Goal: Navigation & Orientation: Find specific page/section

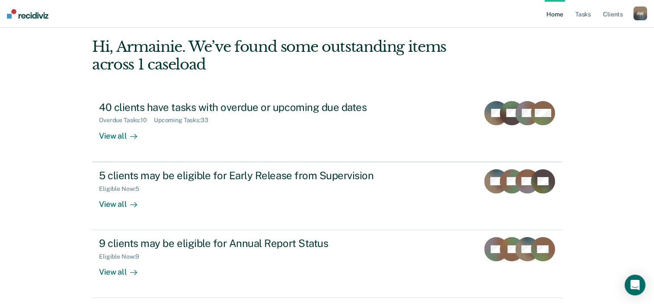
scroll to position [19, 0]
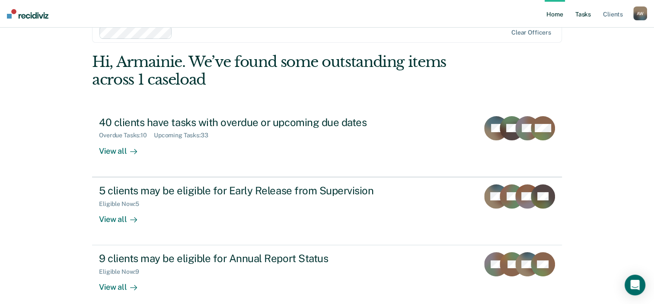
click at [588, 16] on link "Tasks" at bounding box center [582, 14] width 19 height 28
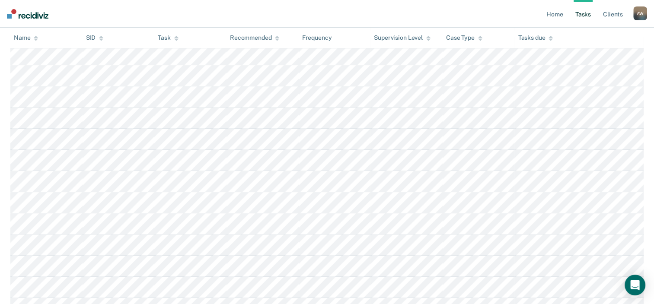
scroll to position [742, 0]
click at [614, 19] on link "Client s" at bounding box center [612, 14] width 23 height 28
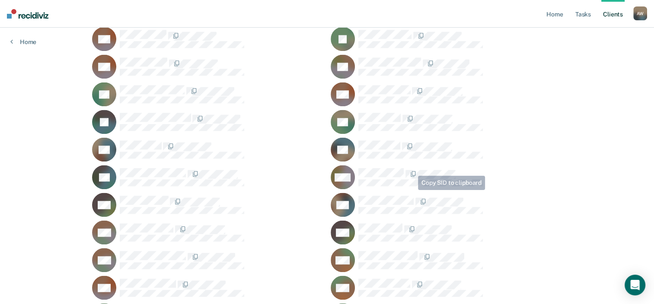
scroll to position [1321, 0]
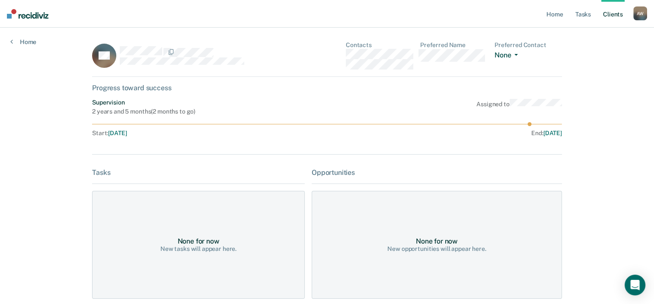
click at [504, 54] on button "None" at bounding box center [507, 56] width 27 height 10
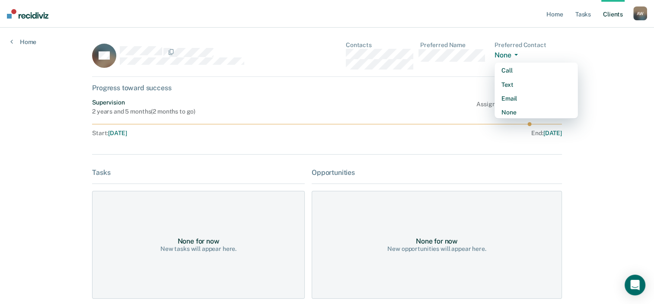
click at [504, 54] on button "None" at bounding box center [507, 56] width 27 height 10
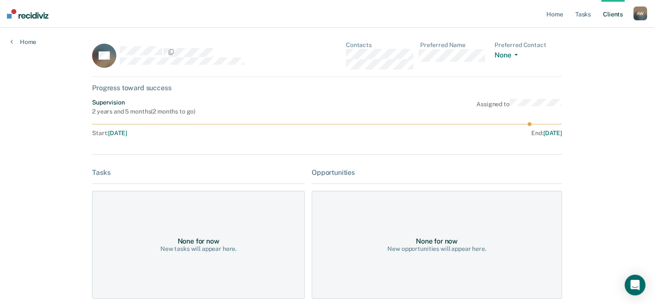
click at [622, 13] on link "Client s" at bounding box center [612, 14] width 23 height 28
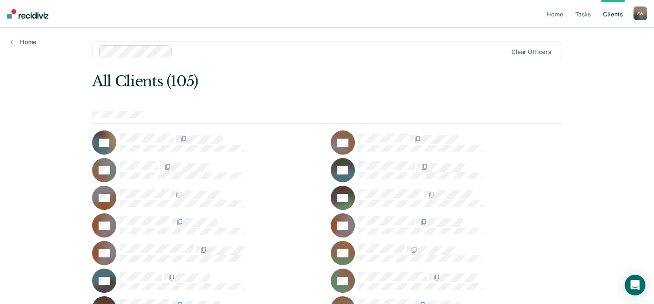
click at [375, 131] on div "RA" at bounding box center [445, 142] width 231 height 24
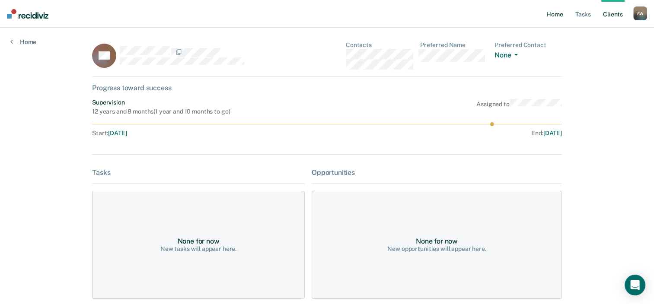
click at [559, 16] on link "Home" at bounding box center [554, 14] width 20 height 28
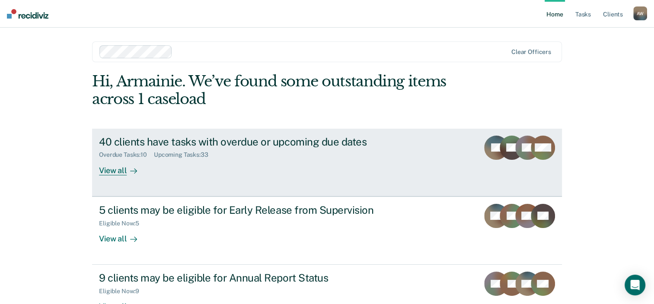
click at [333, 156] on div "Overdue Tasks : 10 Upcoming Tasks : 33" at bounding box center [250, 153] width 303 height 11
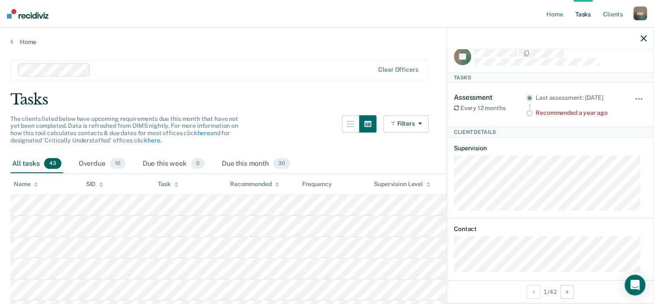
scroll to position [19, 0]
